Goal: Task Accomplishment & Management: Use online tool/utility

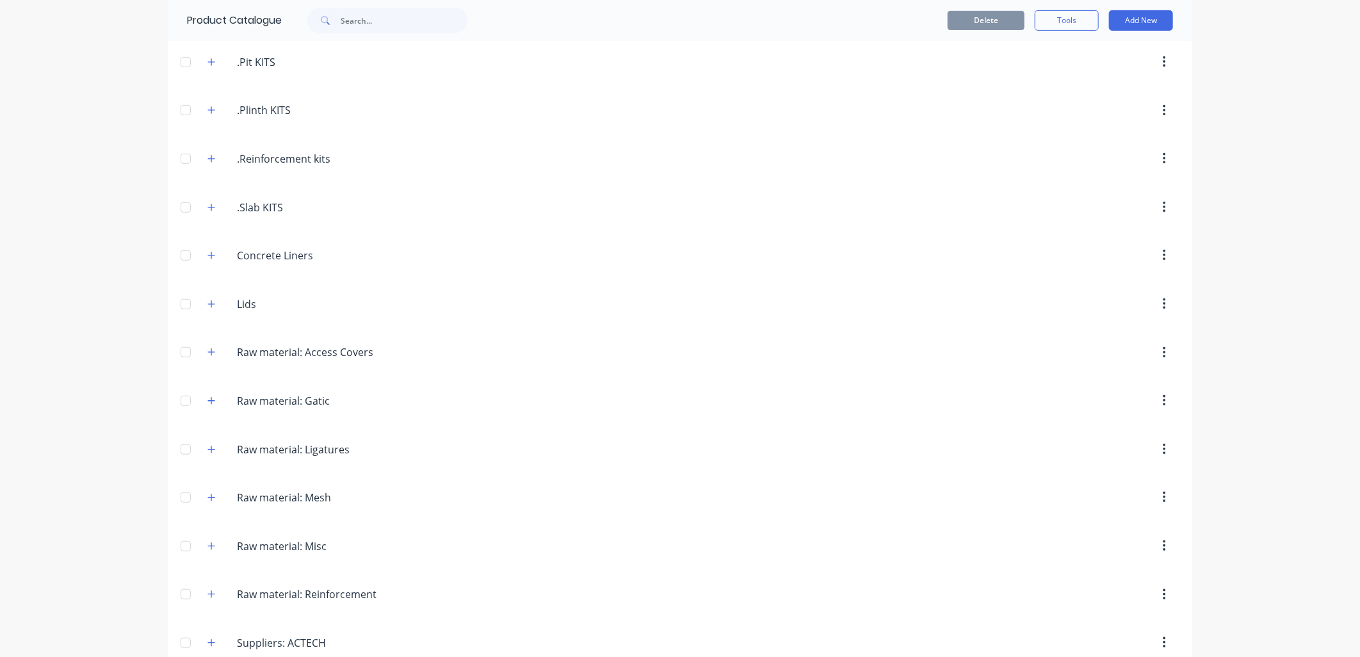
scroll to position [355, 0]
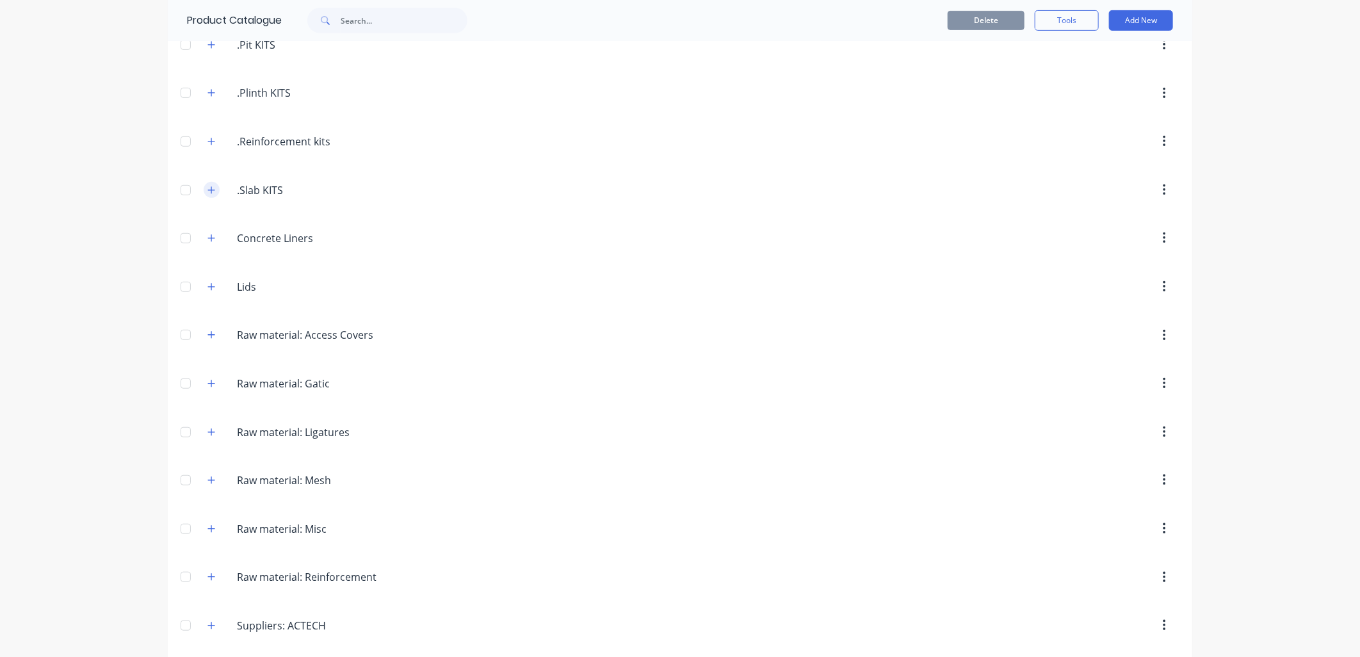
click at [208, 188] on icon "button" at bounding box center [211, 189] width 7 height 7
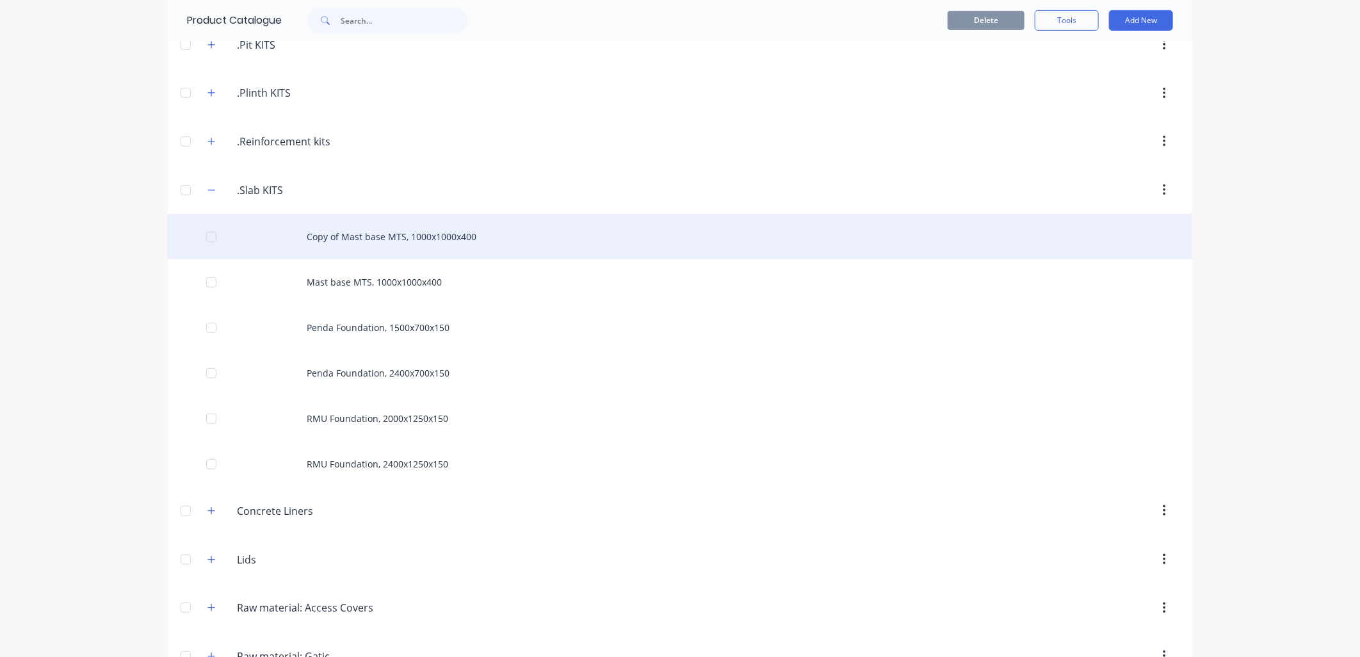
click at [387, 236] on div "Copy of Mast base MTS, 1000x1000x400" at bounding box center [680, 236] width 1024 height 45
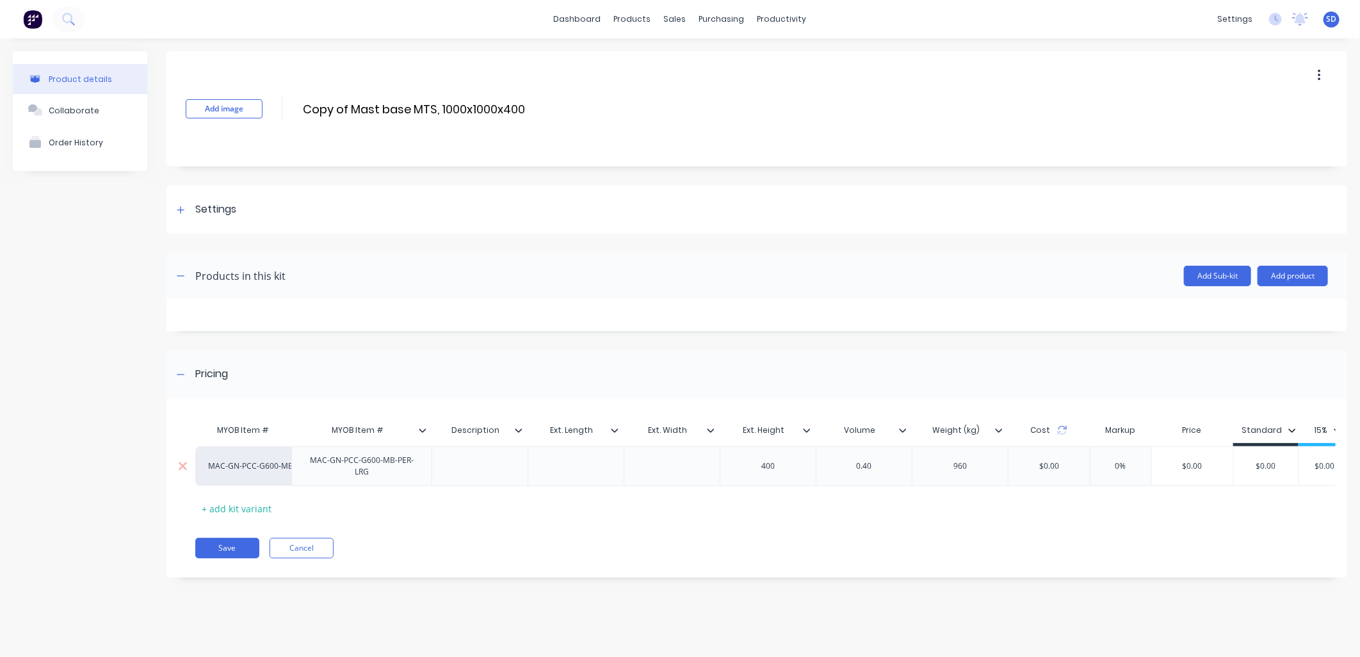
click at [565, 462] on div at bounding box center [576, 466] width 64 height 17
click at [670, 464] on div at bounding box center [672, 466] width 64 height 17
click at [677, 471] on div at bounding box center [672, 466] width 64 height 17
click at [766, 464] on div "400" at bounding box center [768, 466] width 64 height 17
drag, startPoint x: 770, startPoint y: 466, endPoint x: 754, endPoint y: 465, distance: 16.1
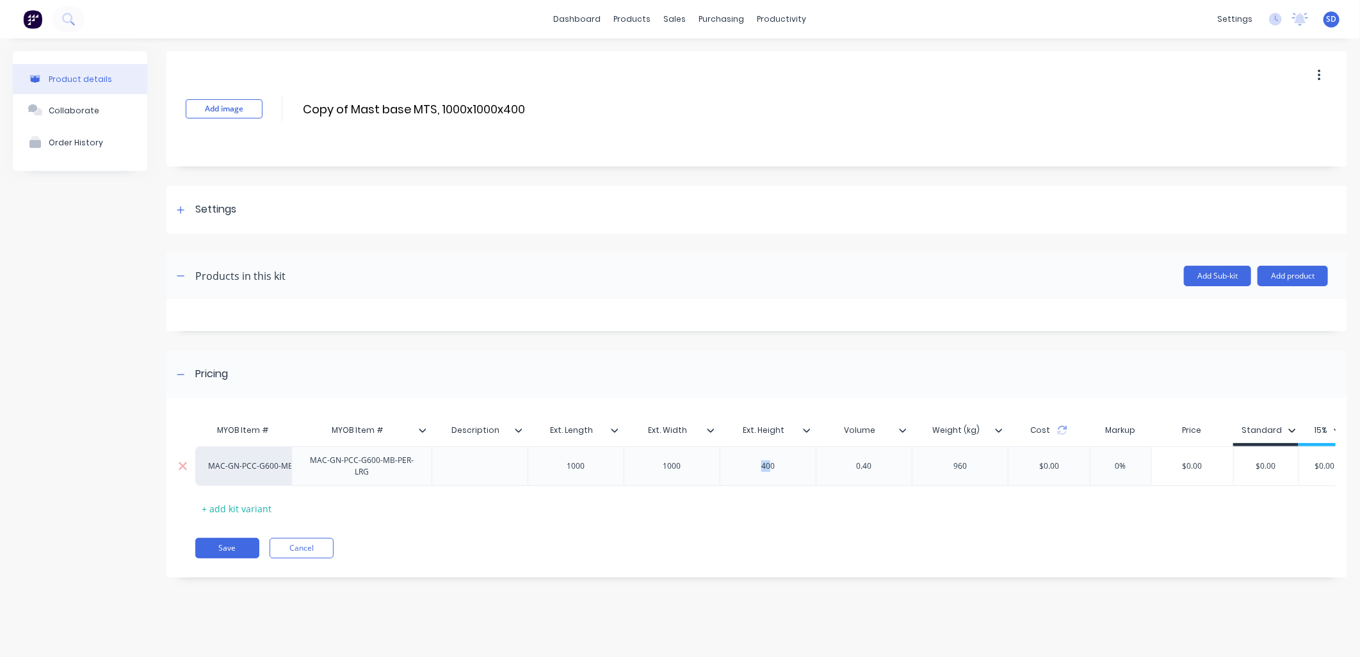
click at [754, 465] on div "400" at bounding box center [768, 466] width 64 height 17
click at [876, 466] on div "0.40" at bounding box center [864, 466] width 64 height 17
click at [964, 464] on div "960" at bounding box center [960, 466] width 64 height 17
click at [992, 368] on div "Pricing" at bounding box center [756, 374] width 1181 height 48
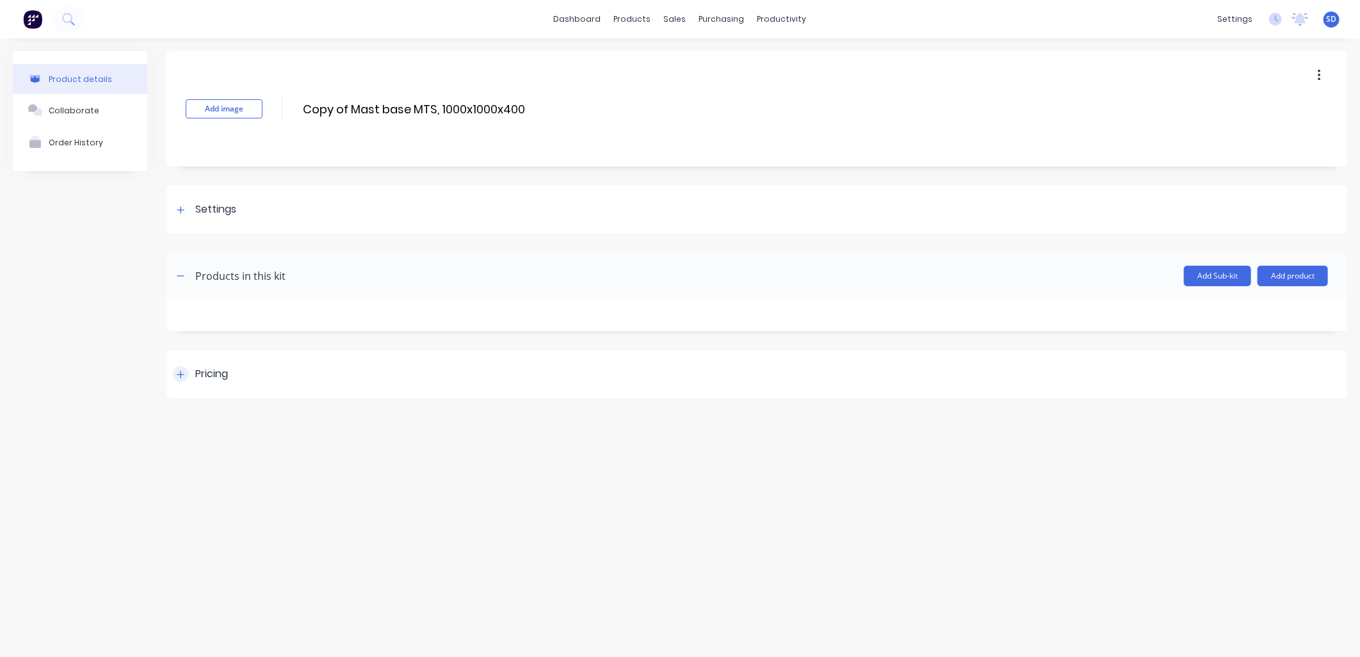
click at [182, 375] on icon at bounding box center [181, 374] width 8 height 9
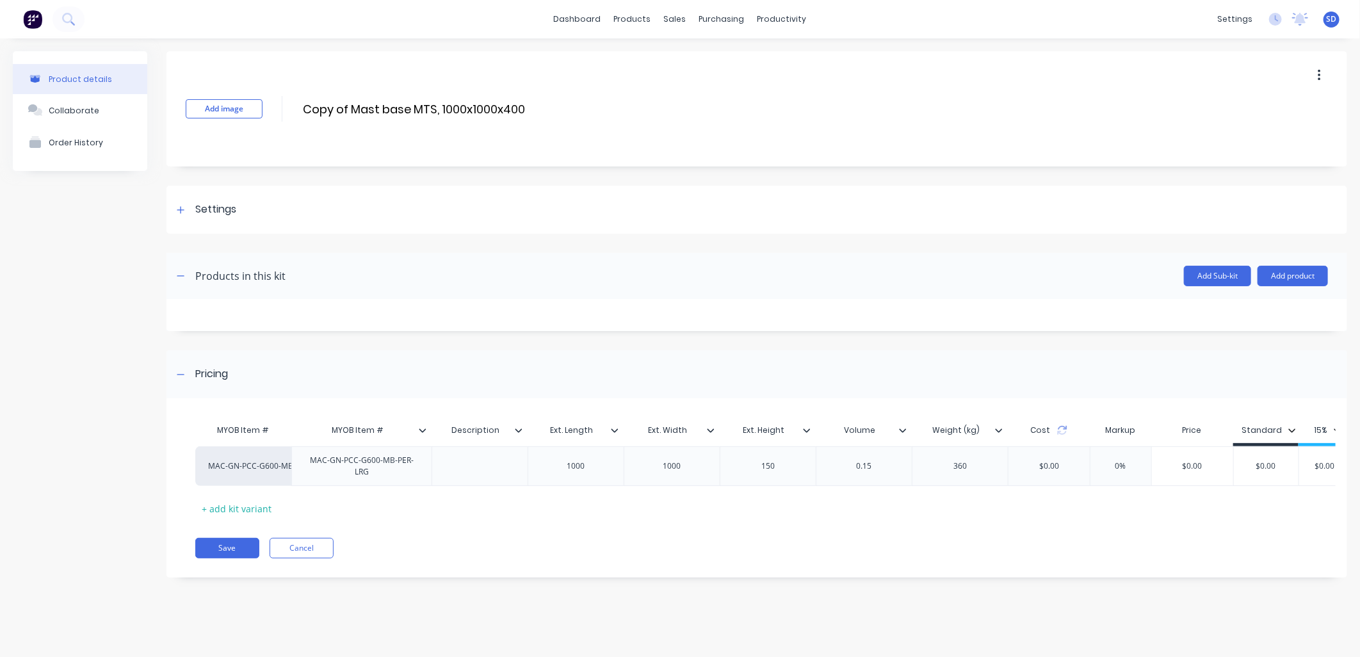
drag, startPoint x: 438, startPoint y: 107, endPoint x: 280, endPoint y: 99, distance: 158.3
click at [280, 99] on div "Add image Copy of Mast base MTS, 1000x1000x400 Copy of Mast base MTS, 1000x1000…" at bounding box center [756, 108] width 1181 height 115
click at [404, 109] on input "Slab 1000x1000x400" at bounding box center [415, 109] width 227 height 19
type input "Slab 1000x1000x150"
click at [647, 118] on div "Add image Slab 1000x1000x150 Slab 1000x1000x150 Enter kit name" at bounding box center [756, 108] width 1181 height 115
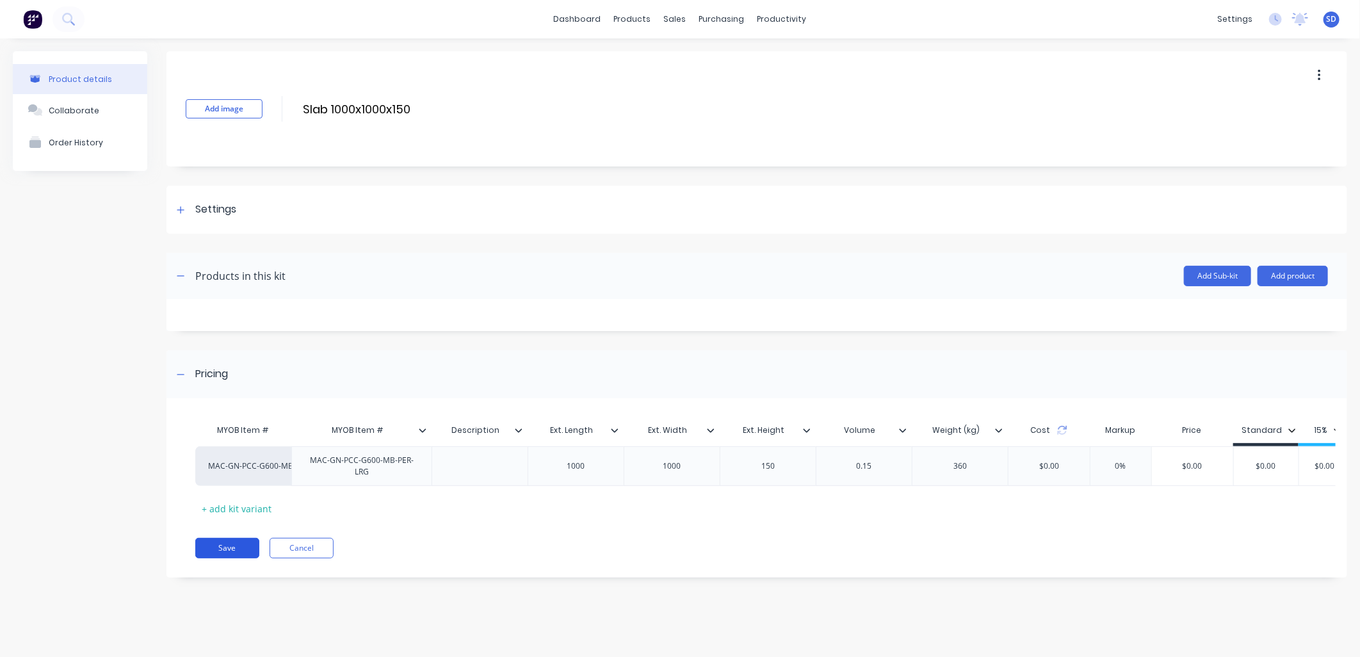
click at [232, 558] on button "Save" at bounding box center [227, 548] width 64 height 20
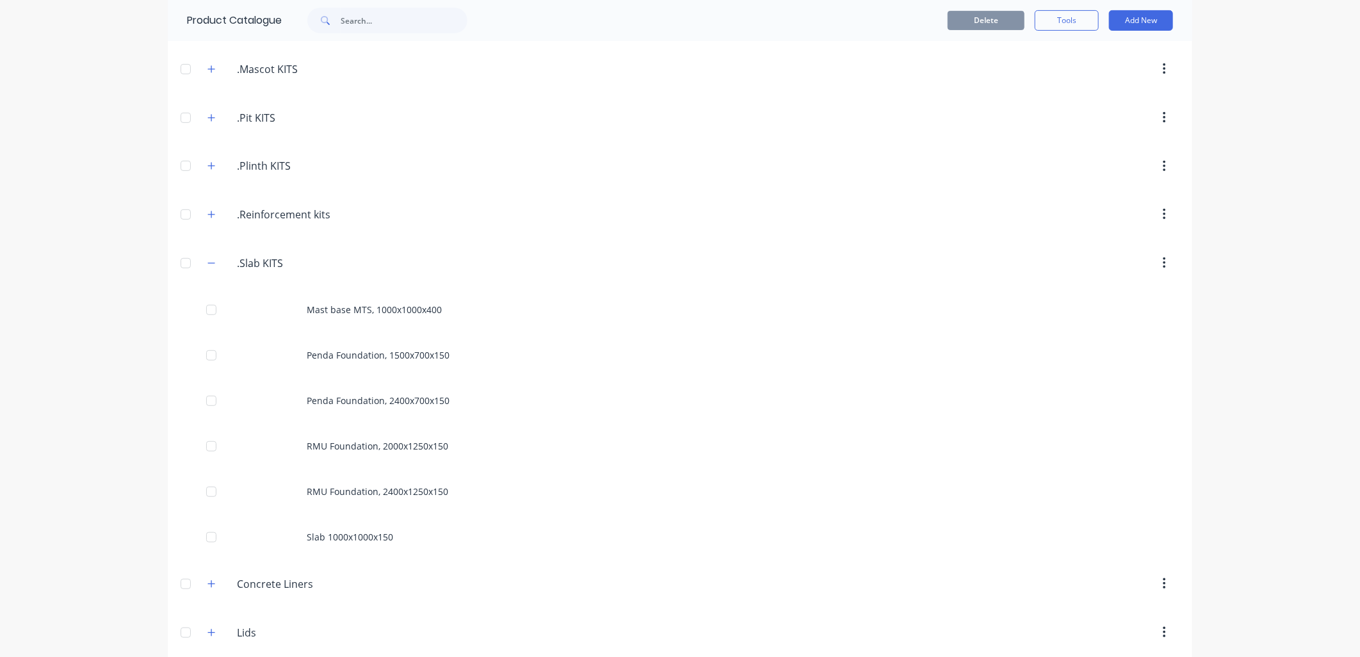
scroll to position [284, 0]
click at [207, 261] on icon "button" at bounding box center [211, 261] width 8 height 9
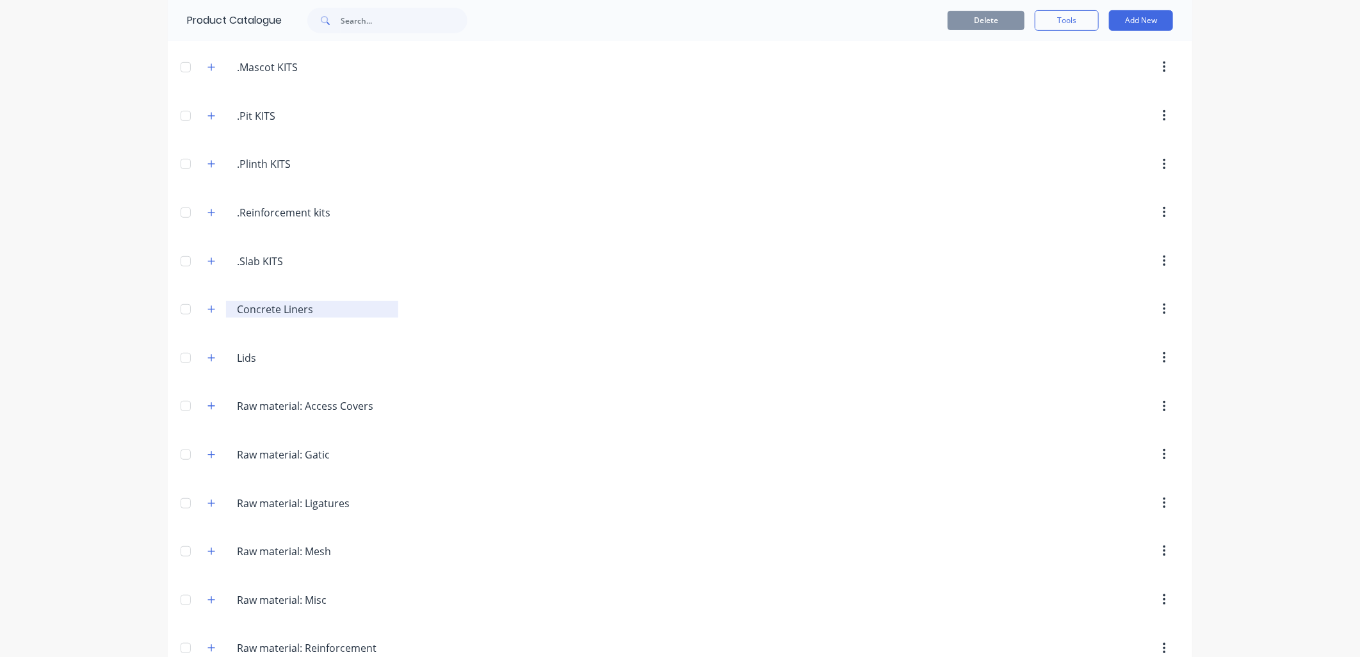
scroll to position [0, 0]
